Goal: Task Accomplishment & Management: Manage account settings

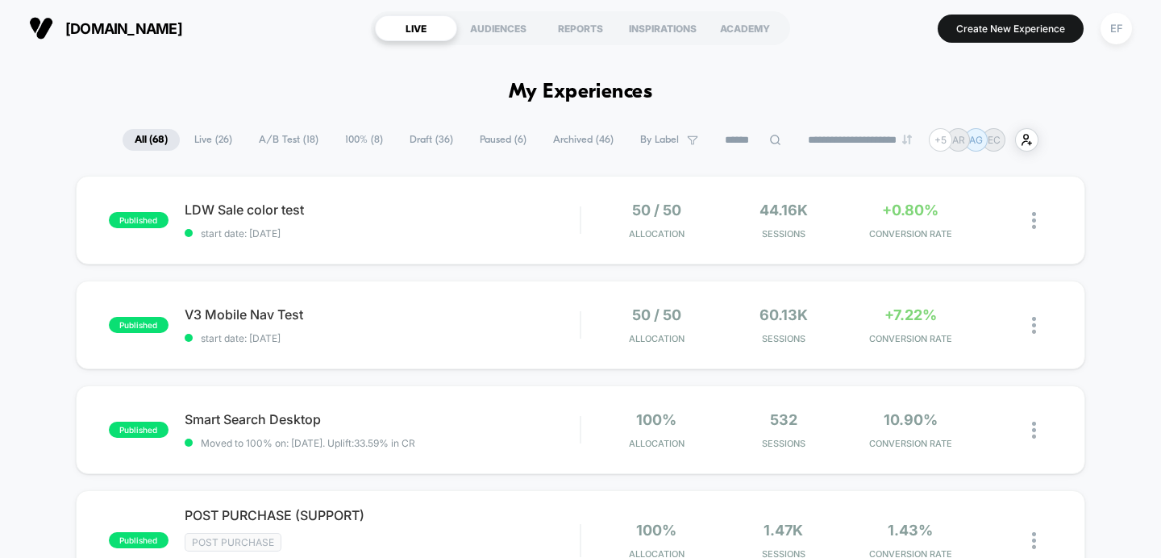
click at [280, 138] on span "A/B Test ( 18 )" at bounding box center [289, 140] width 84 height 22
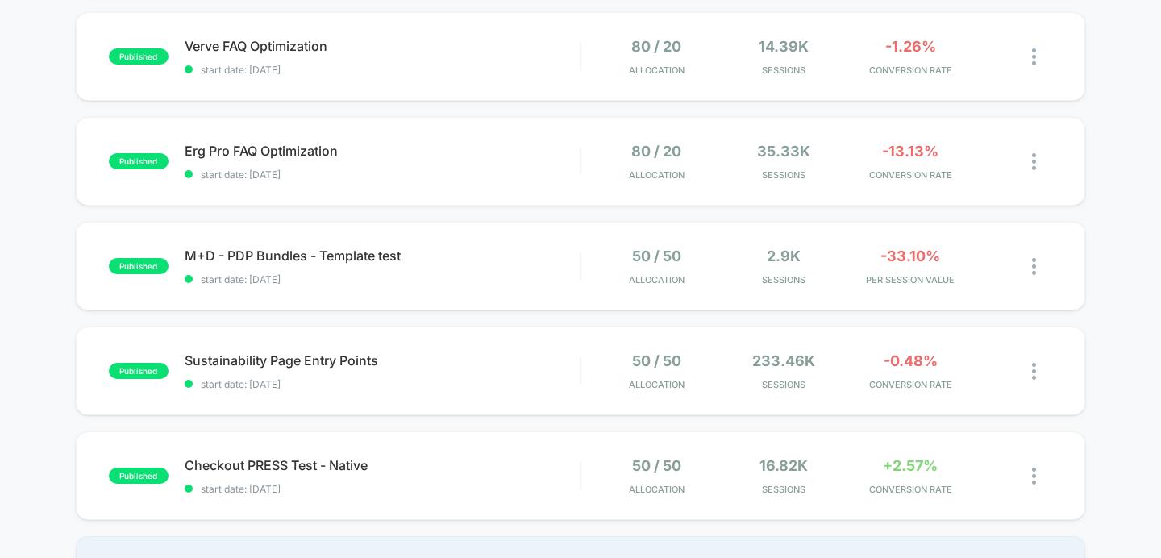
scroll to position [945, 0]
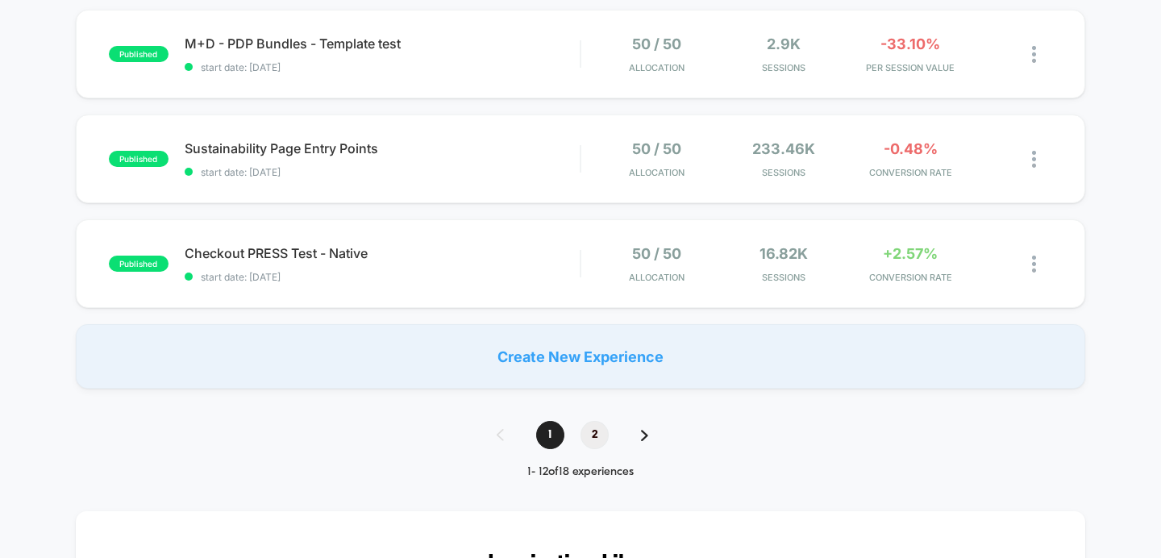
click at [594, 432] on span "2" at bounding box center [595, 435] width 28 height 28
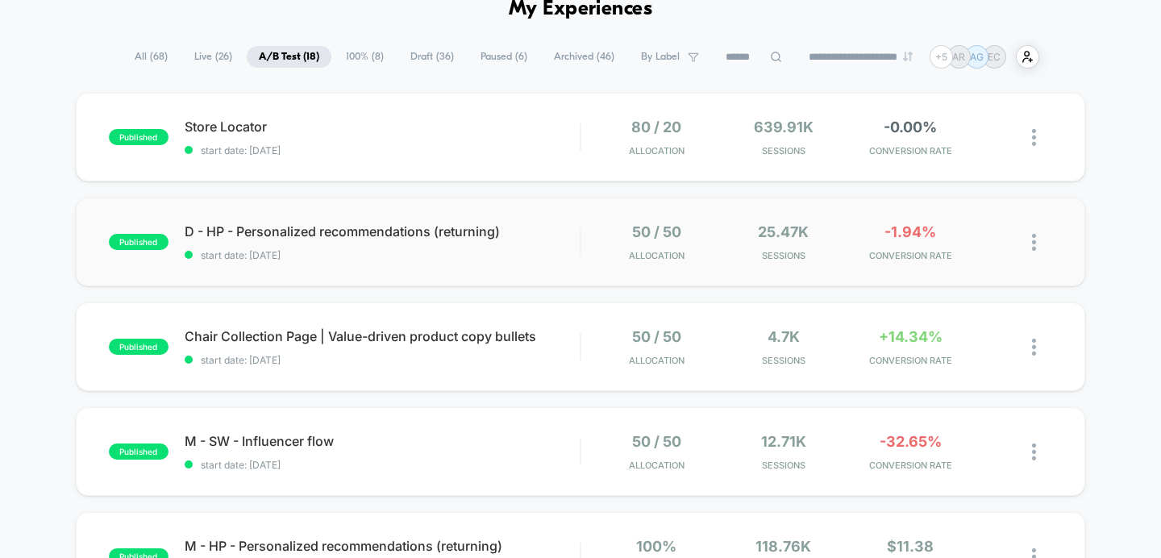
scroll to position [82, 0]
click at [587, 348] on div "50 / 50 Allocation 4.7k Sessions +14.34% CONVERSION RATE" at bounding box center [817, 348] width 472 height 38
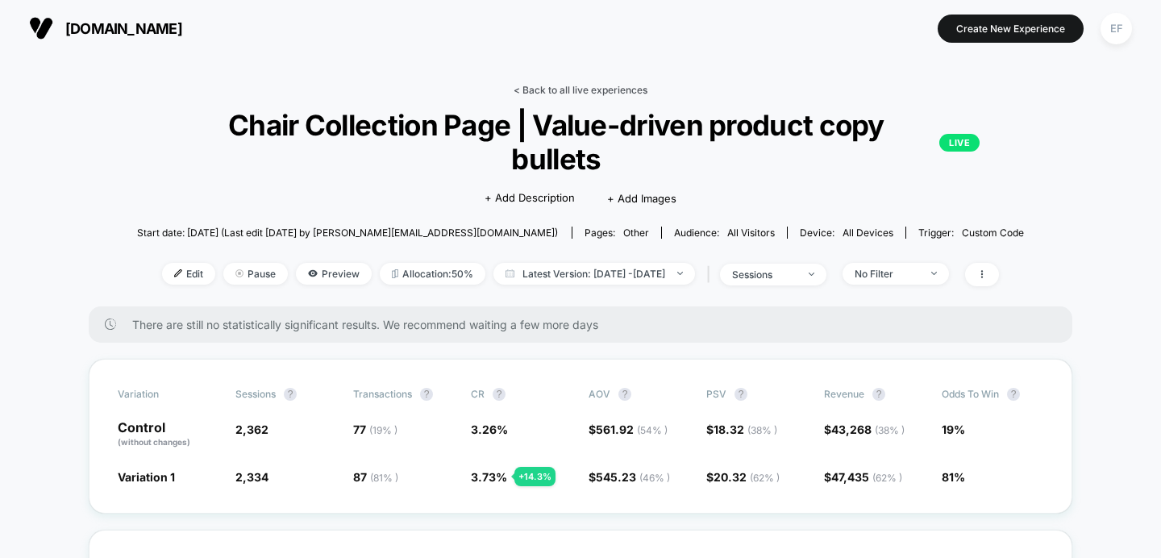
click at [588, 90] on link "< Back to all live experiences" at bounding box center [581, 90] width 134 height 12
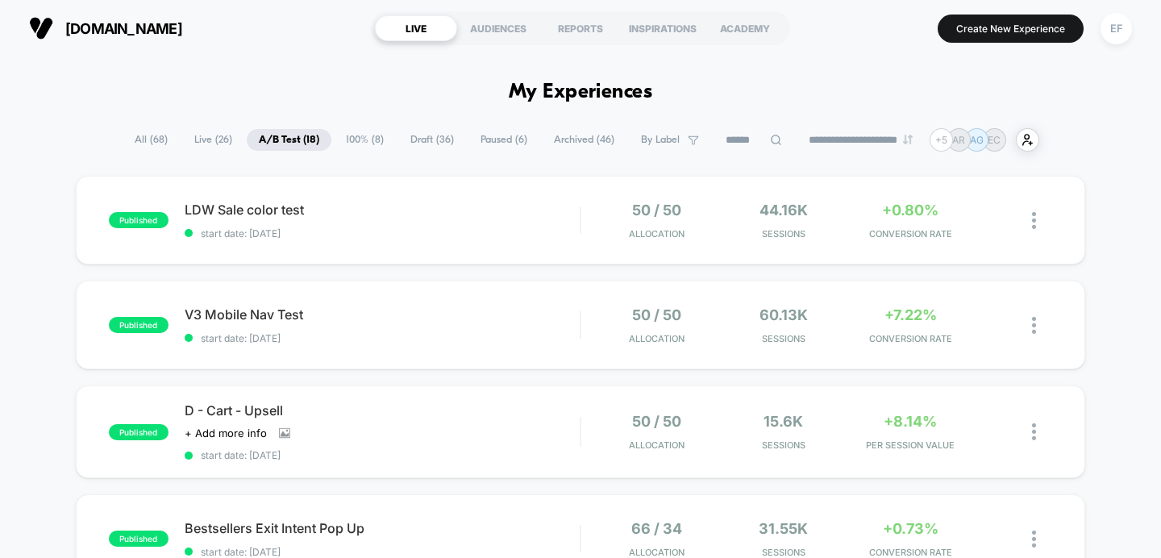
click at [367, 143] on span "100% ( 8 )" at bounding box center [365, 140] width 62 height 22
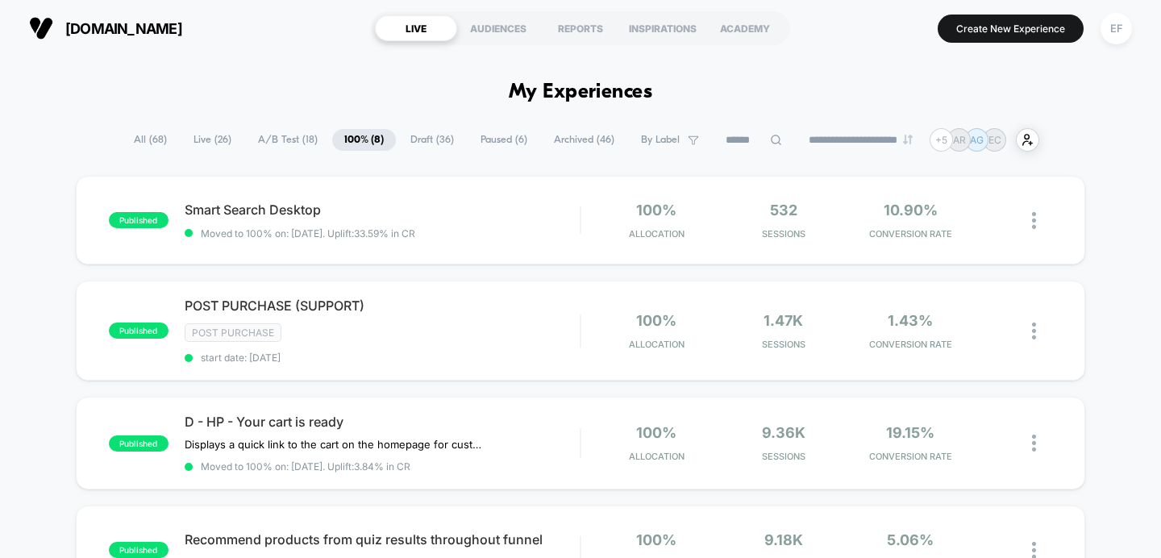
click at [290, 147] on span "A/B Test ( 18 )" at bounding box center [288, 140] width 84 height 22
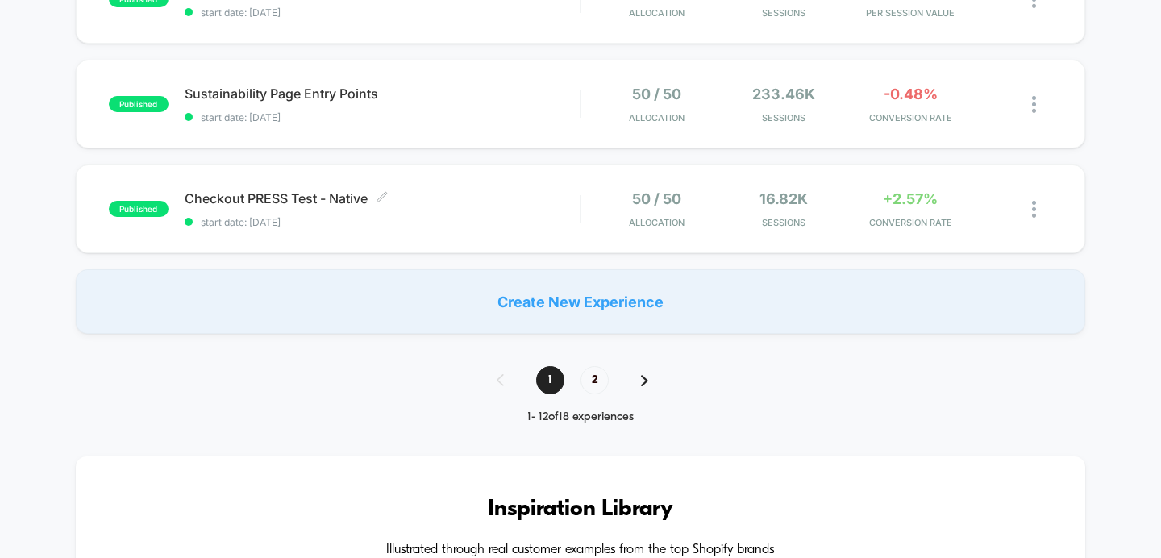
scroll to position [1246, 0]
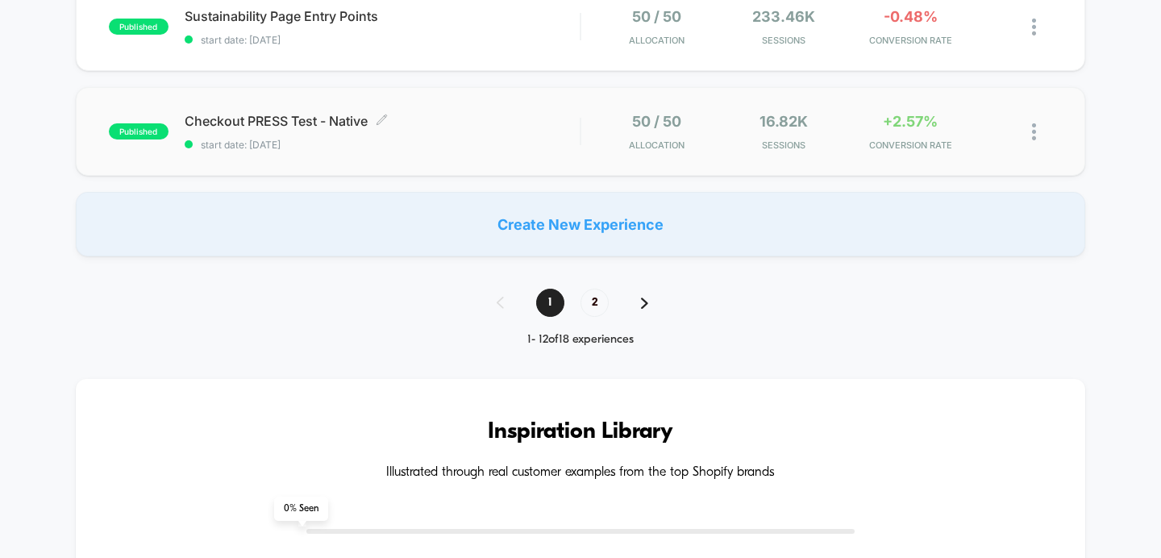
click at [493, 135] on div "Checkout PRESS Test - Native Click to edit experience details Click to edit exp…" at bounding box center [383, 132] width 396 height 38
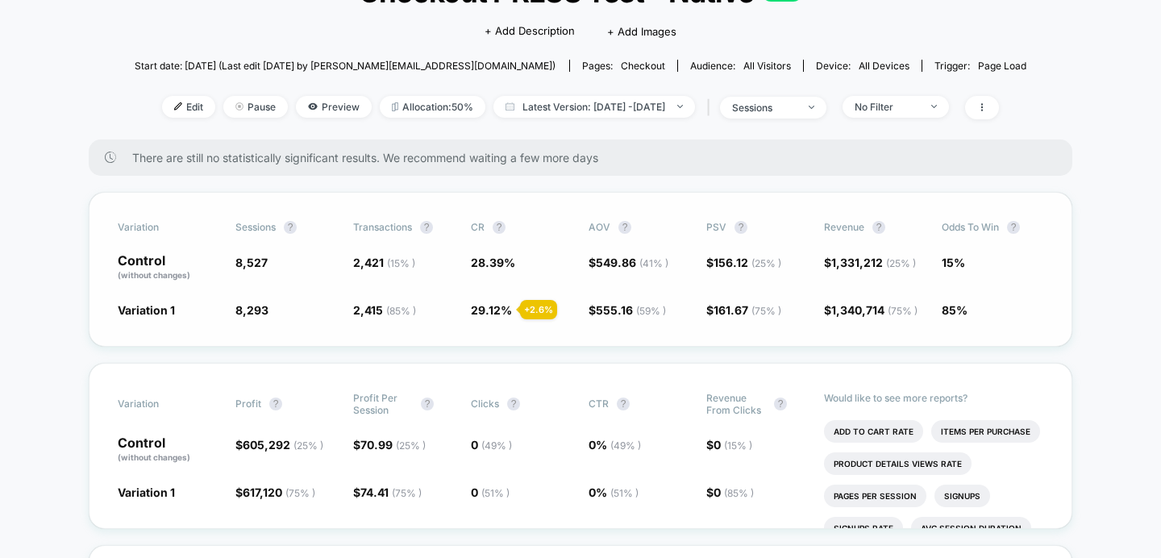
scroll to position [112, 0]
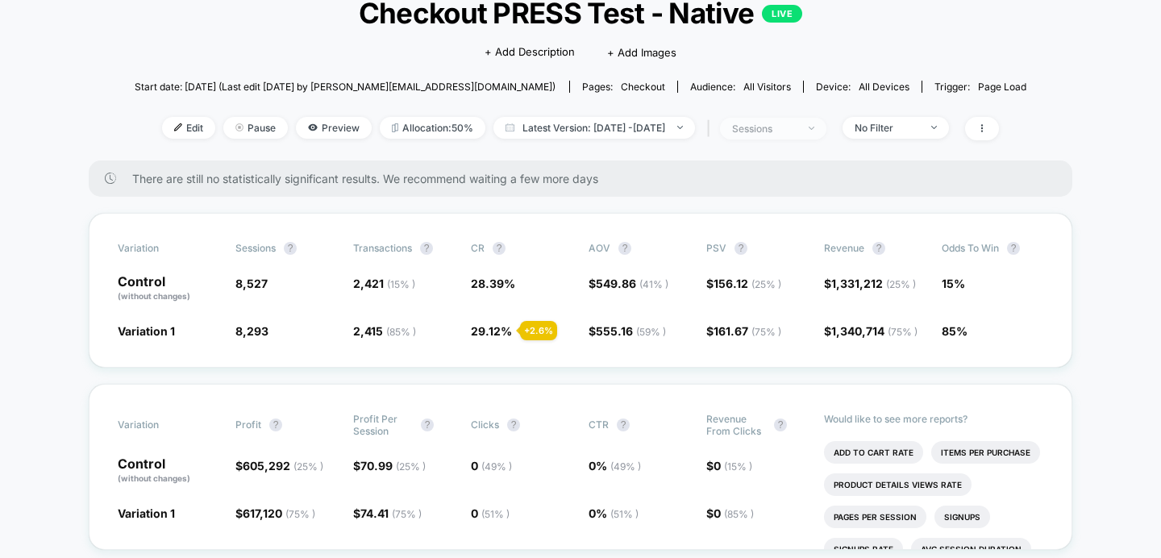
click at [787, 121] on span "sessions" at bounding box center [773, 129] width 106 height 22
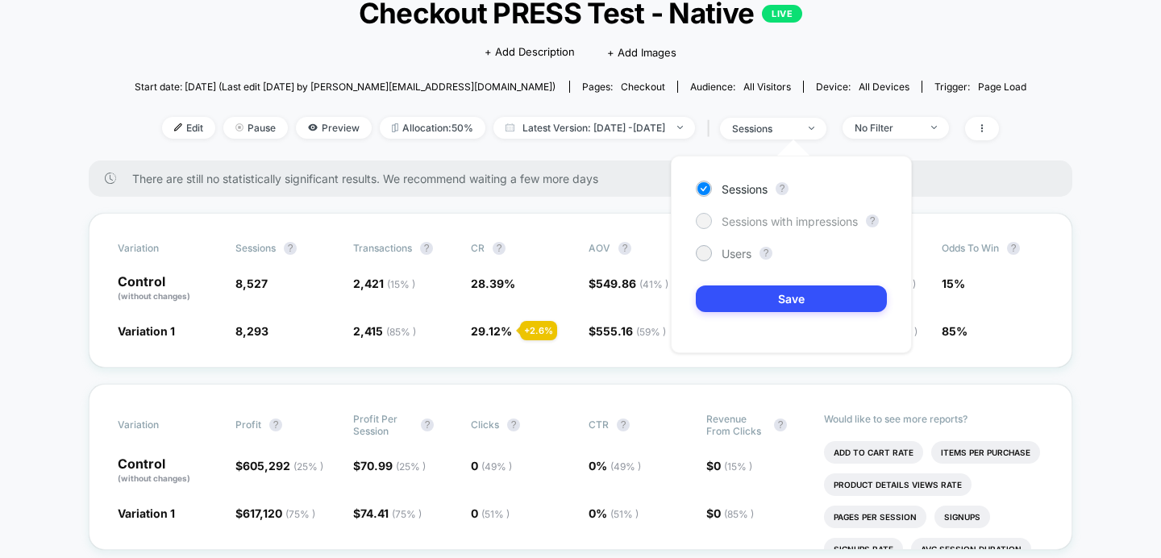
click at [749, 215] on span "Sessions with impressions" at bounding box center [790, 222] width 136 height 14
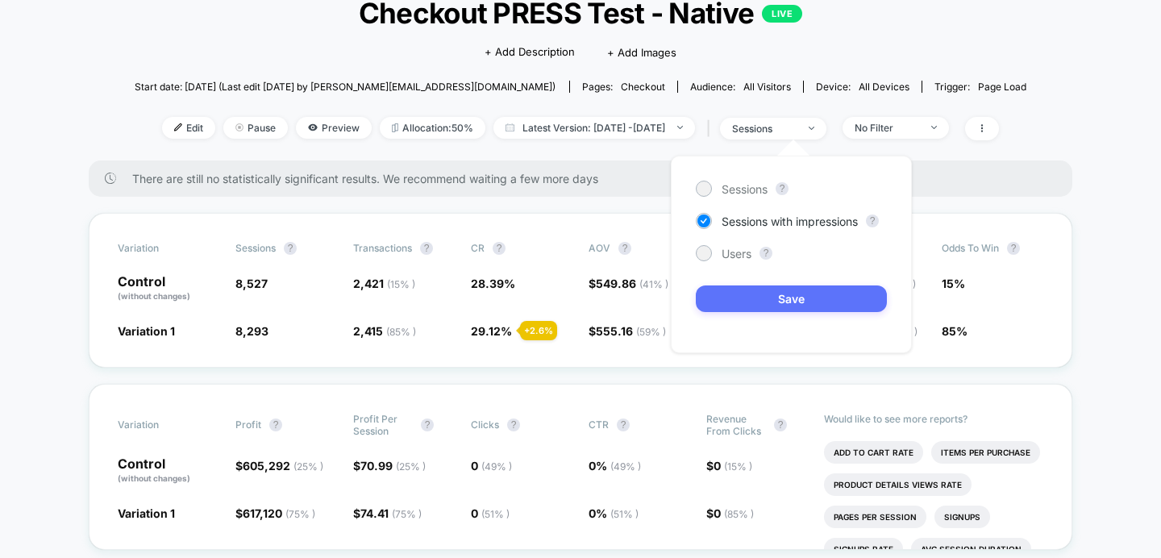
click at [749, 303] on button "Save" at bounding box center [791, 298] width 191 height 27
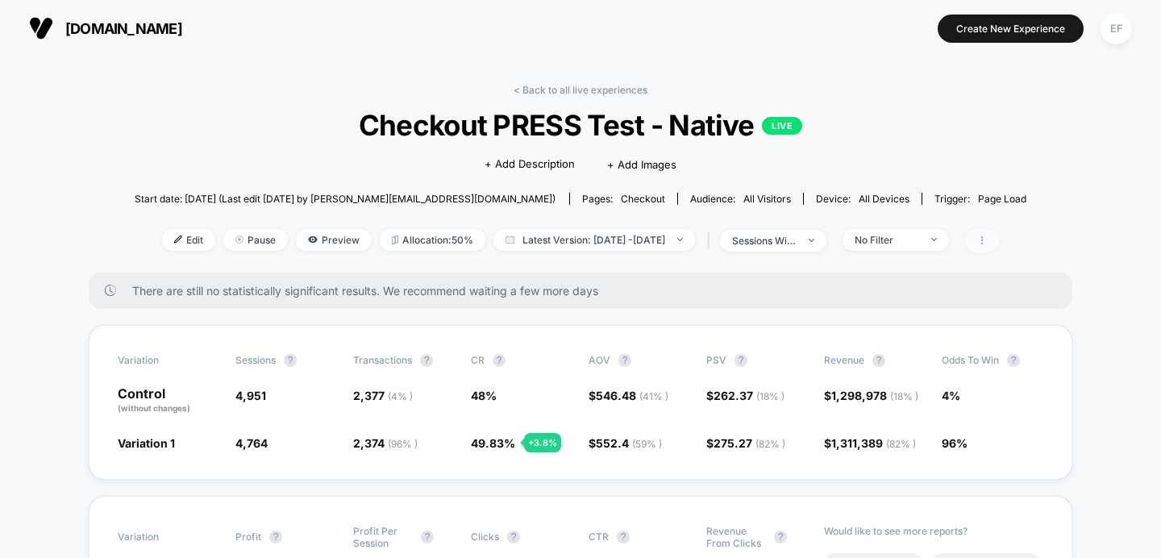
click at [987, 238] on icon at bounding box center [982, 240] width 10 height 10
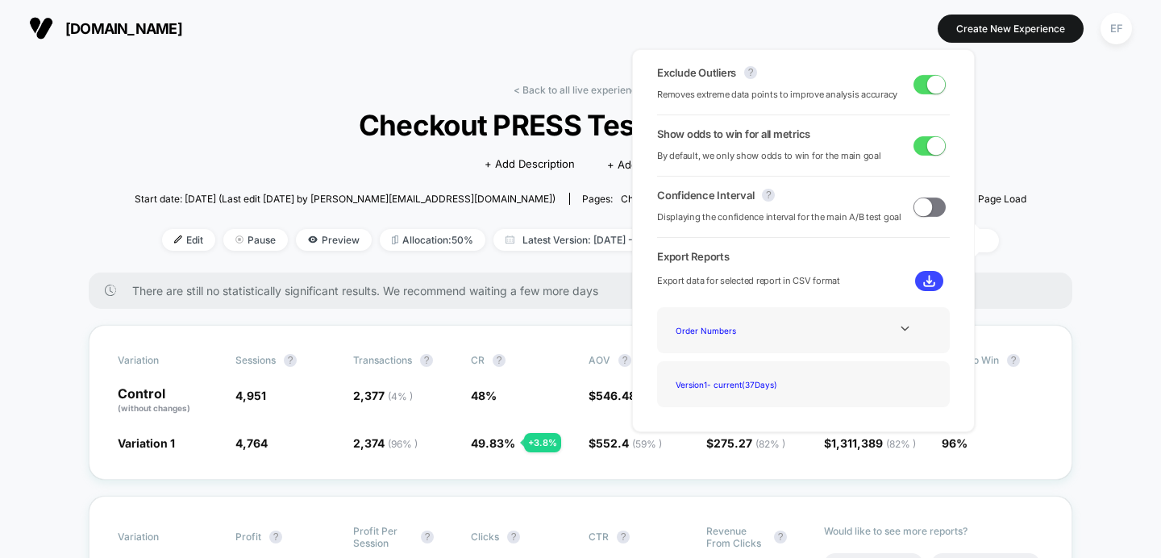
click at [932, 87] on span at bounding box center [936, 84] width 18 height 18
click at [932, 87] on span at bounding box center [930, 84] width 32 height 19
click at [932, 87] on span at bounding box center [936, 84] width 18 height 18
click at [932, 87] on span at bounding box center [930, 84] width 32 height 19
